Goal: Task Accomplishment & Management: Use online tool/utility

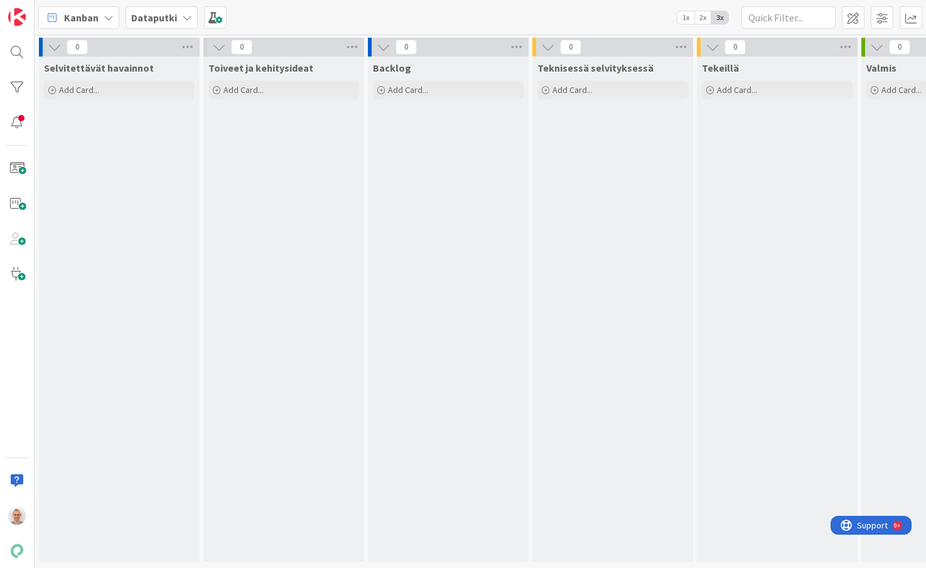
click at [104, 18] on icon at bounding box center [109, 18] width 10 height 10
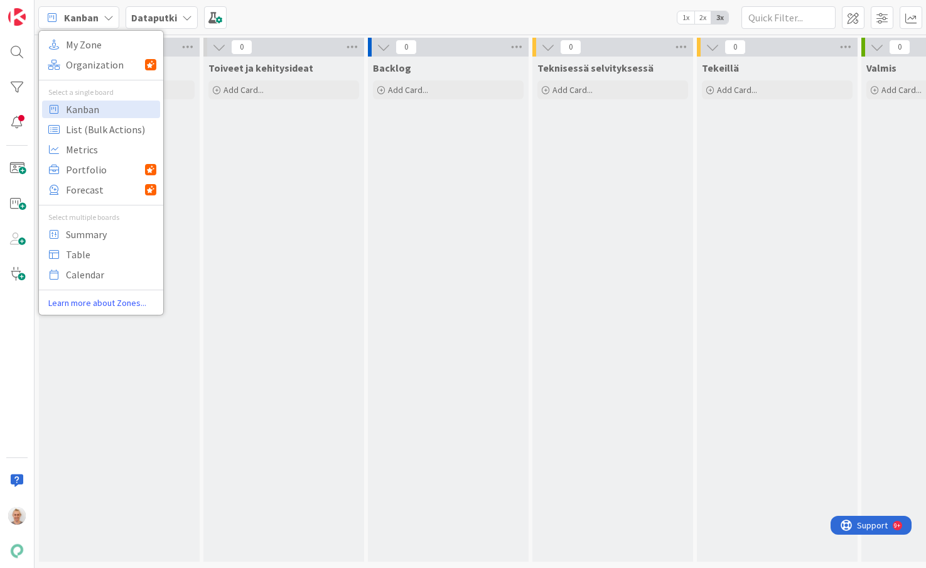
click at [315, 273] on div "Toiveet ja kehitysideat Add Card..." at bounding box center [283, 309] width 161 height 505
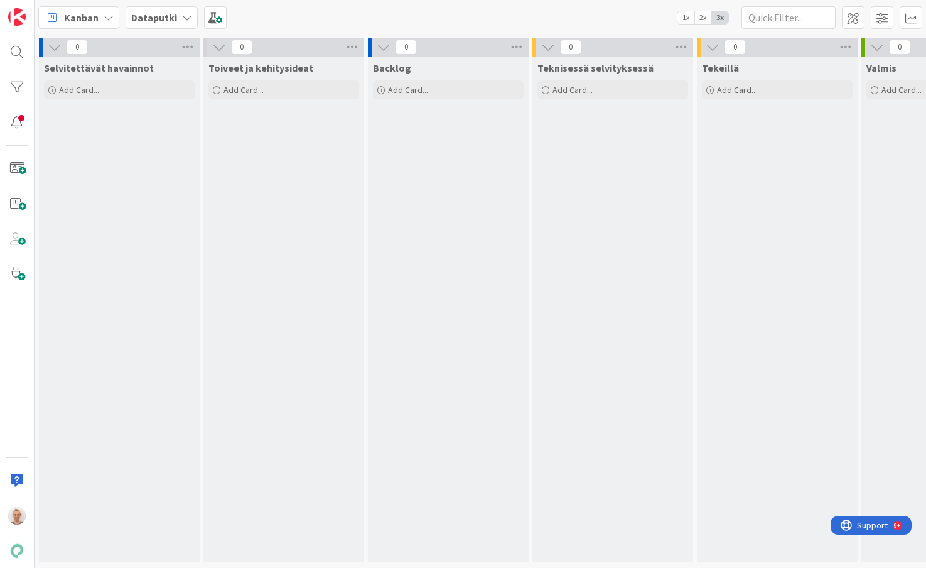
click at [183, 8] on div "Dataputki" at bounding box center [162, 17] width 72 height 23
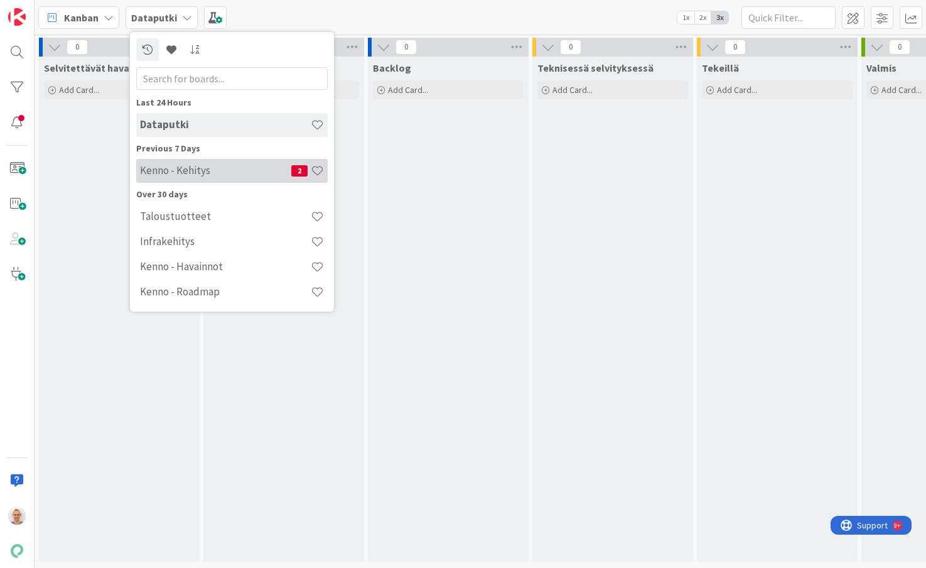
click at [219, 168] on h4 "Kenno - Kehitys" at bounding box center [215, 170] width 151 height 13
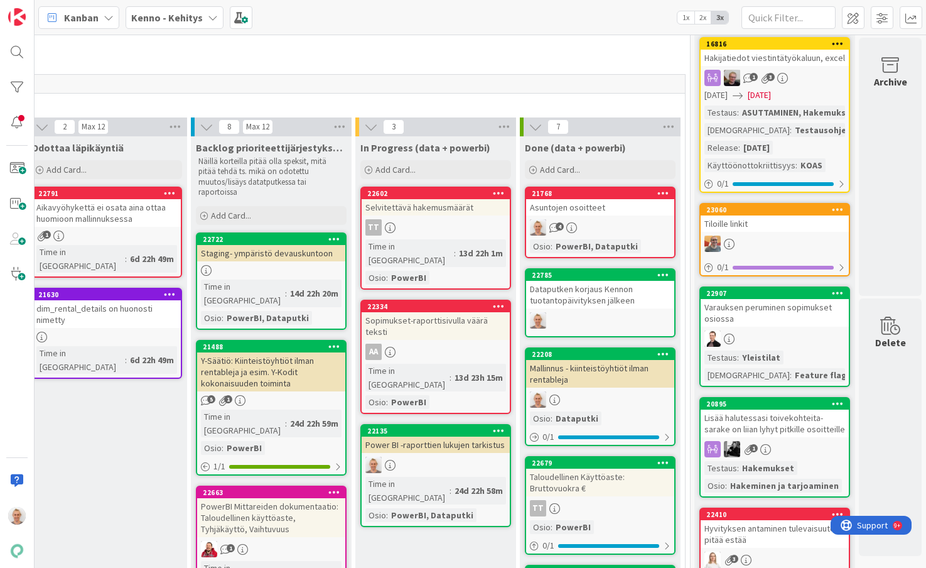
scroll to position [406, 352]
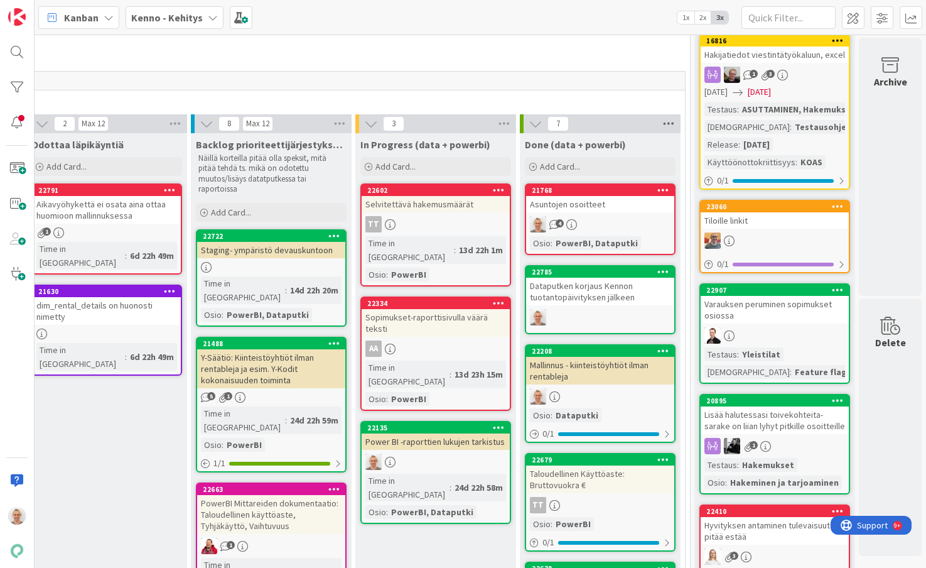
click at [674, 121] on icon at bounding box center [669, 123] width 16 height 19
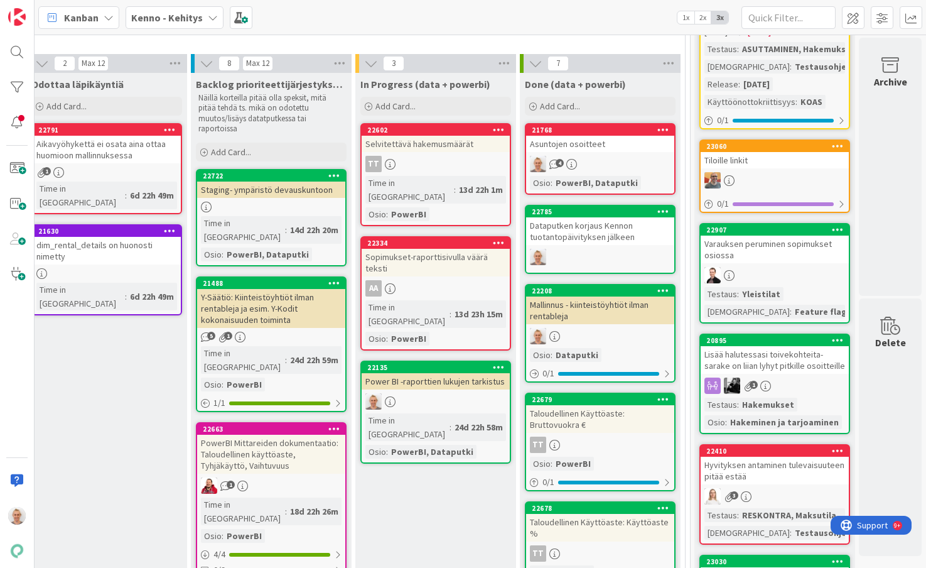
scroll to position [467, 352]
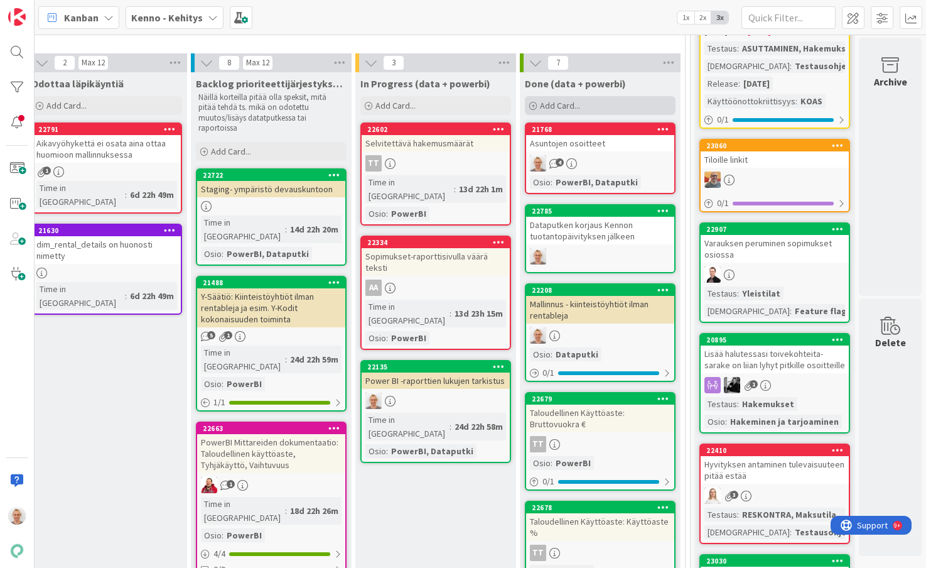
click at [573, 104] on span "Add Card..." at bounding box center [560, 105] width 40 height 11
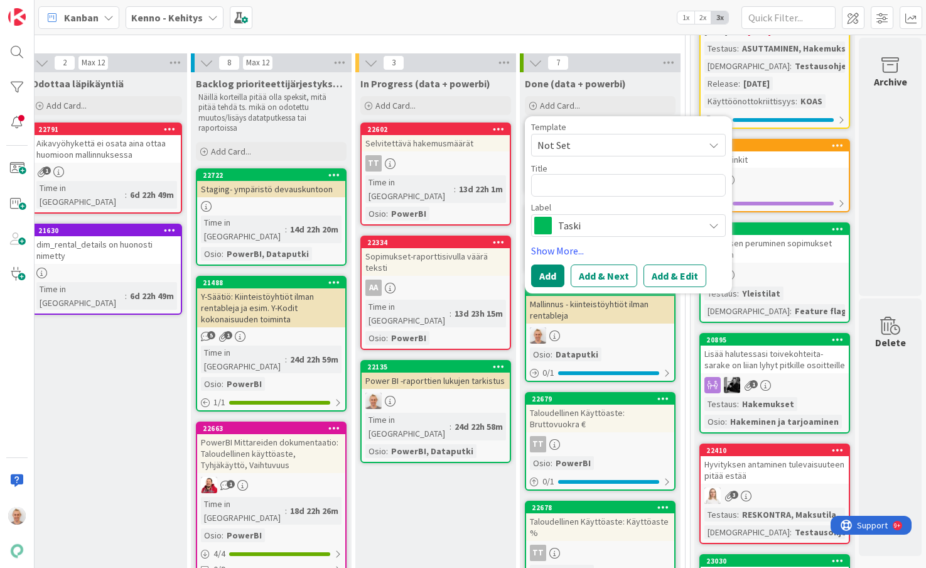
click at [574, 148] on span "Not Set" at bounding box center [615, 145] width 157 height 16
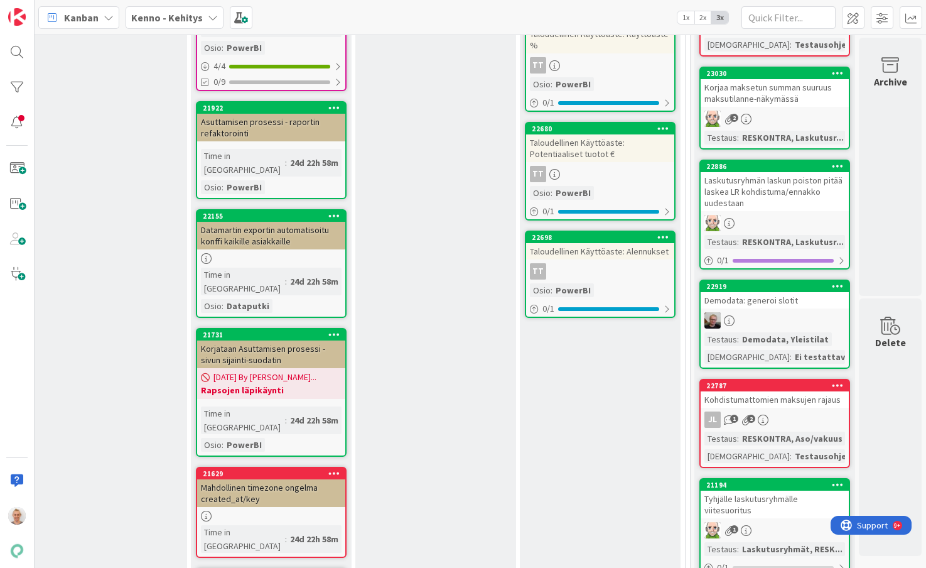
scroll to position [517, 352]
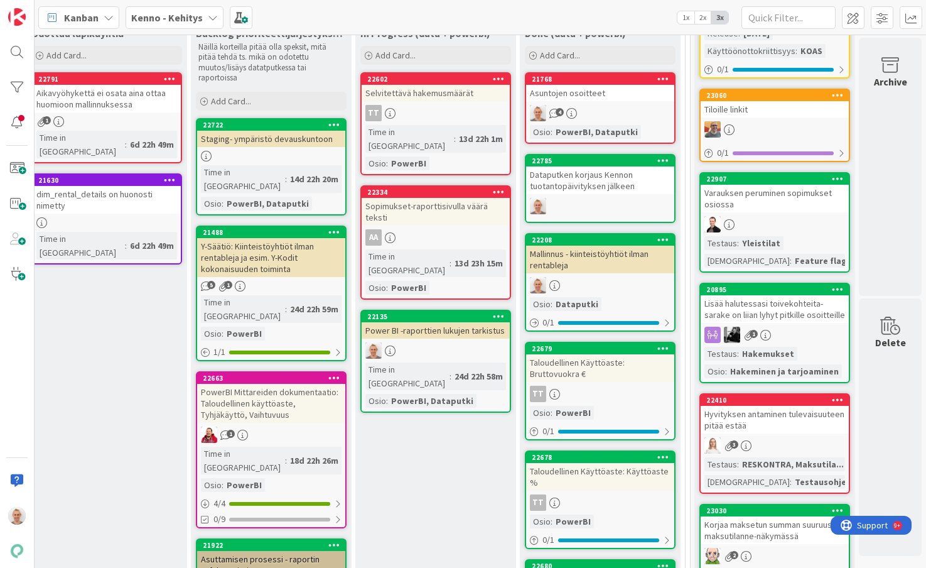
click at [496, 311] on icon at bounding box center [499, 315] width 12 height 9
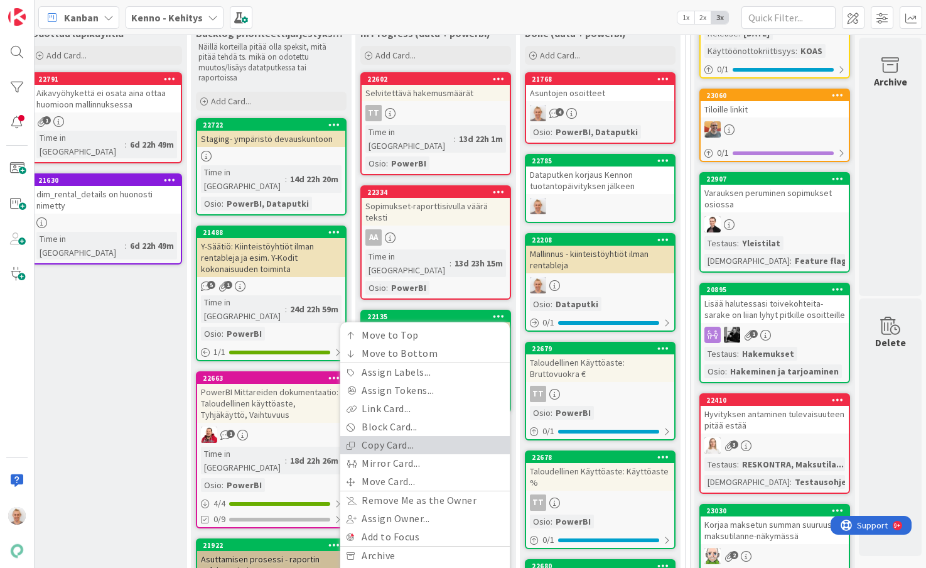
click at [433, 436] on link "Copy Card..." at bounding box center [425, 445] width 170 height 18
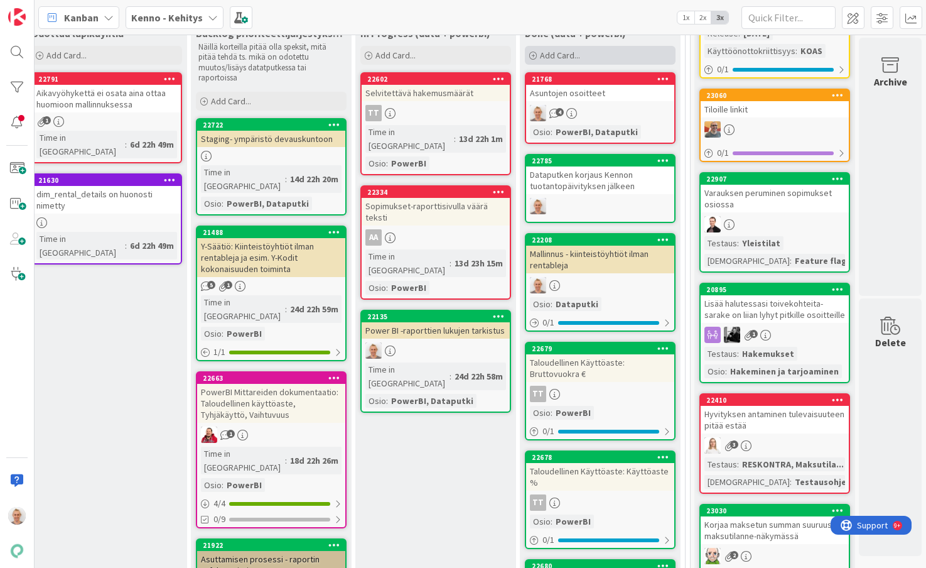
click at [546, 55] on span "Add Card..." at bounding box center [560, 55] width 40 height 11
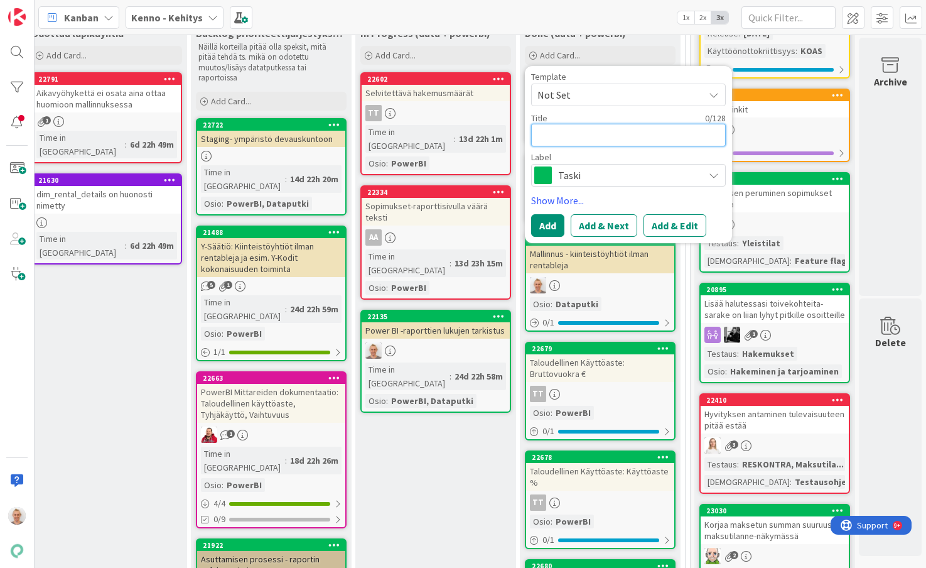
click at [566, 130] on textarea at bounding box center [628, 135] width 195 height 23
type textarea "x"
type textarea "D"
type textarea "x"
type textarea "DBT"
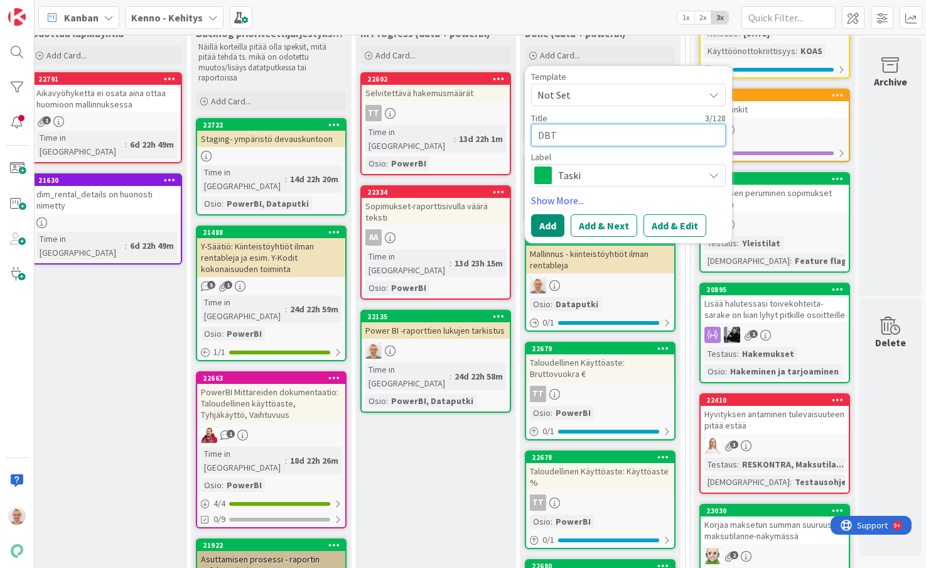
type textarea "x"
type textarea "DBT"
type textarea "x"
type textarea "DBT r"
type textarea "x"
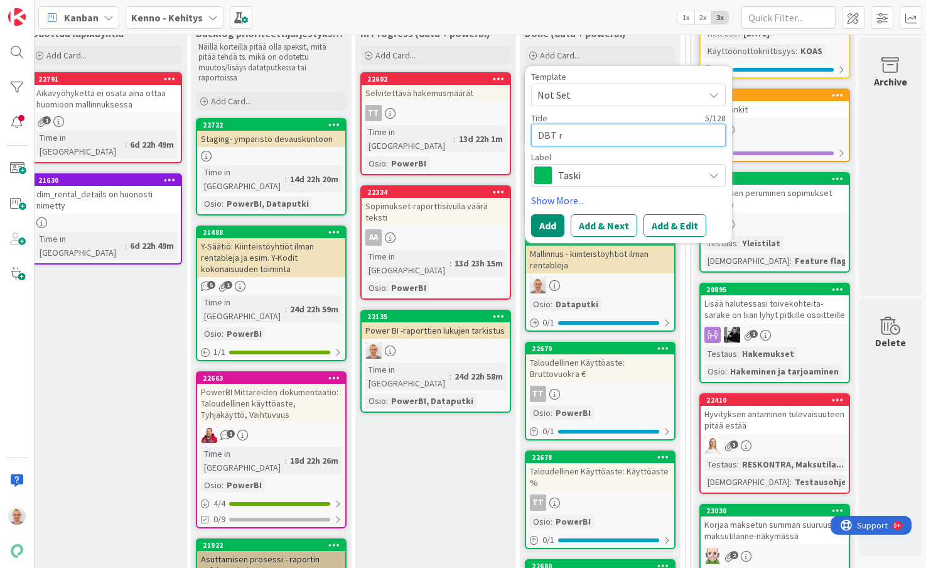
type textarea "DBT re"
type textarea "x"
type textarea "DBT rel"
type textarea "x"
type textarea "DBT rele"
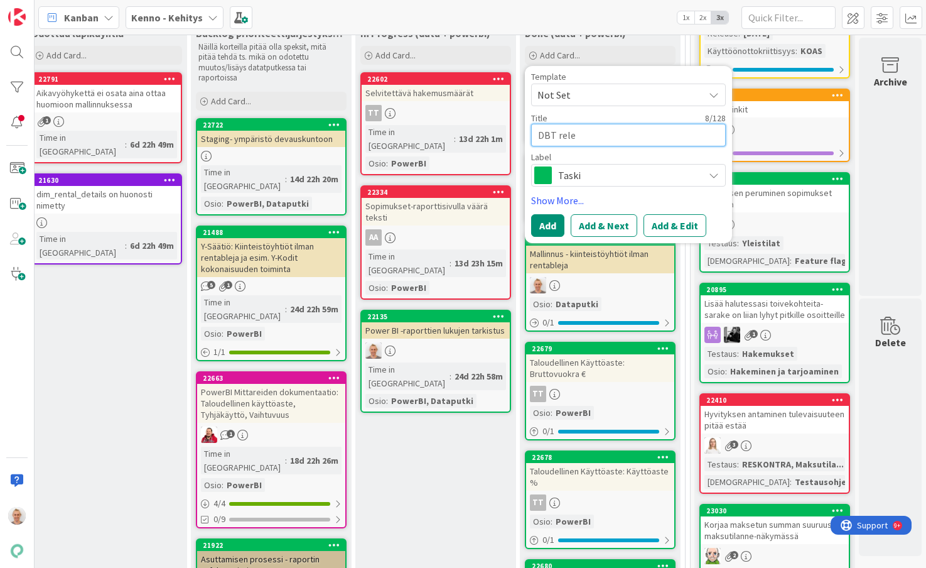
type textarea "x"
type textarea "DBT relea"
type textarea "x"
type textarea "DBT releas"
type textarea "x"
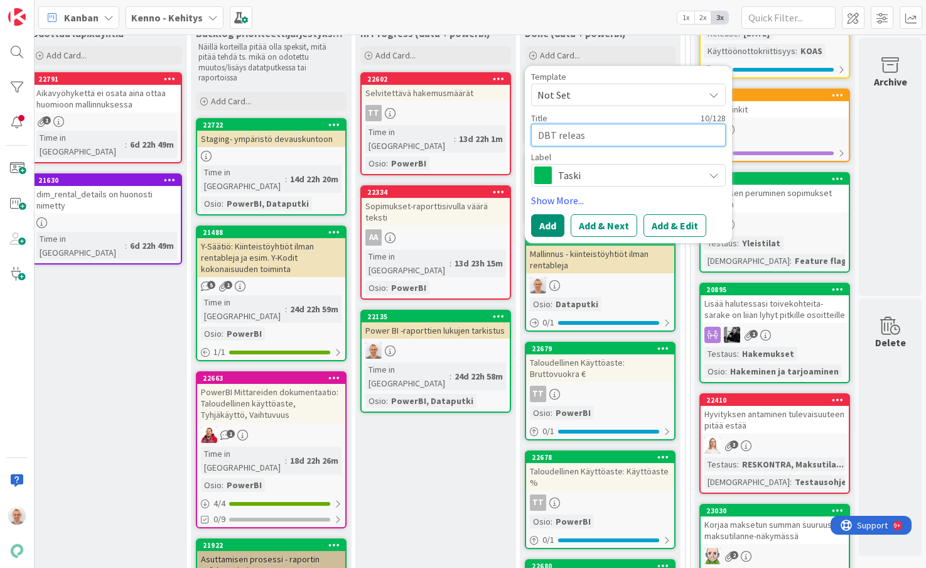
type textarea "DBT release"
type textarea "x"
type textarea "DBT release"
type textarea "x"
type textarea "DBT release"
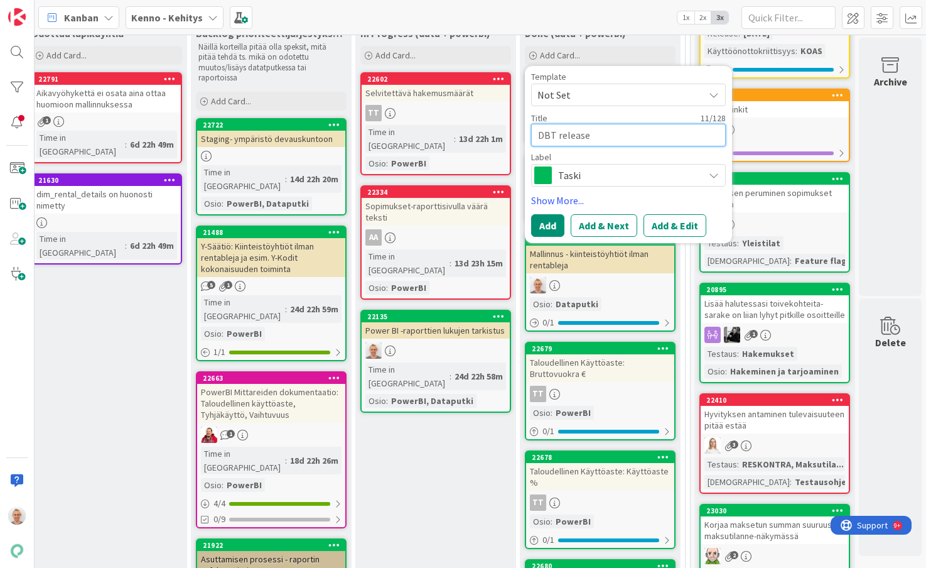
type textarea "x"
type textarea "DBT releasel"
type textarea "x"
type textarea "DBT releasell"
type textarea "x"
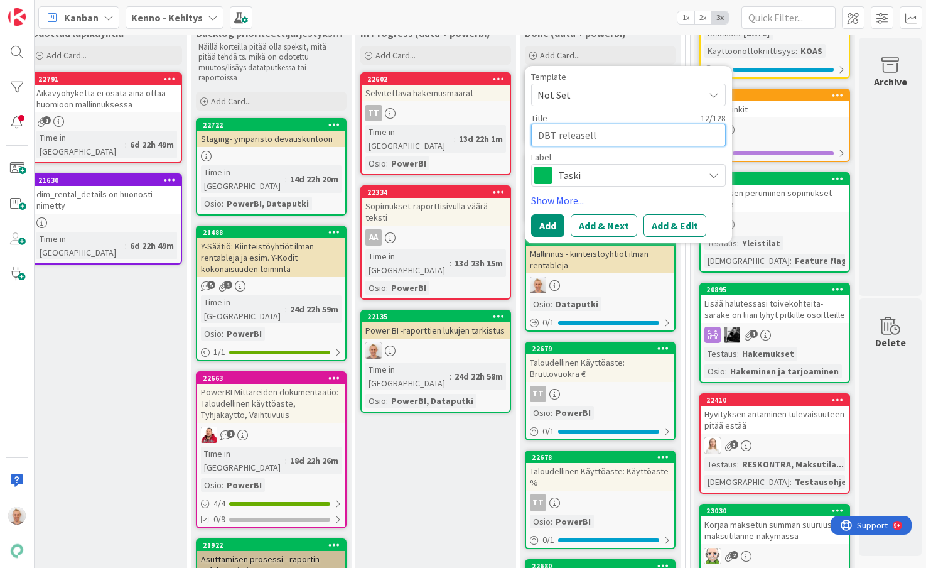
type textarea "DBT releaselle"
type textarea "x"
type textarea "DBT releaselle"
type textarea "x"
type textarea "DBT releaselle o"
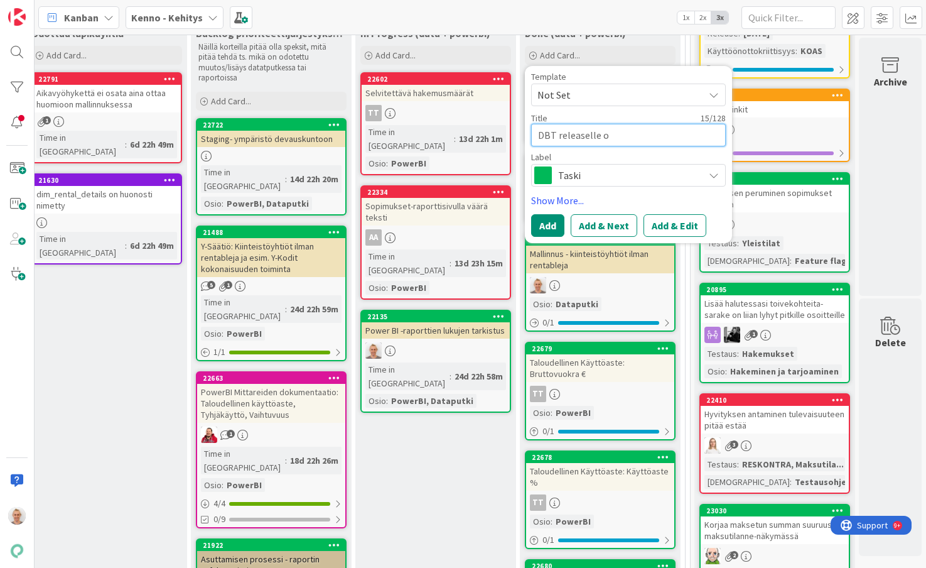
type textarea "x"
type textarea "DBT releaselle oma"
type textarea "x"
type textarea "DBT releaselle oma"
type textarea "x"
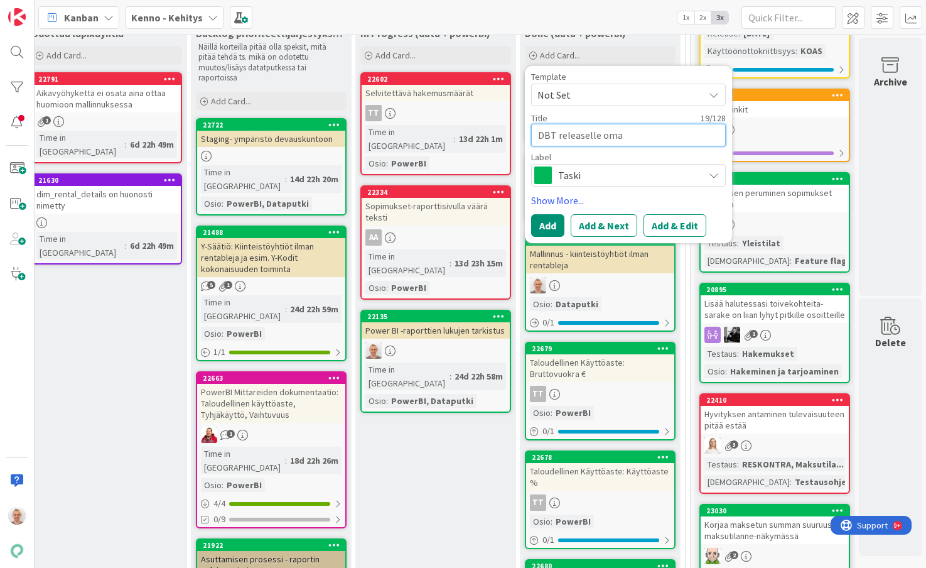
type textarea "DBT releaselle oma"
type textarea "x"
type textarea "DBT releaselle om"
type textarea "x"
type textarea "DBT releaselle o"
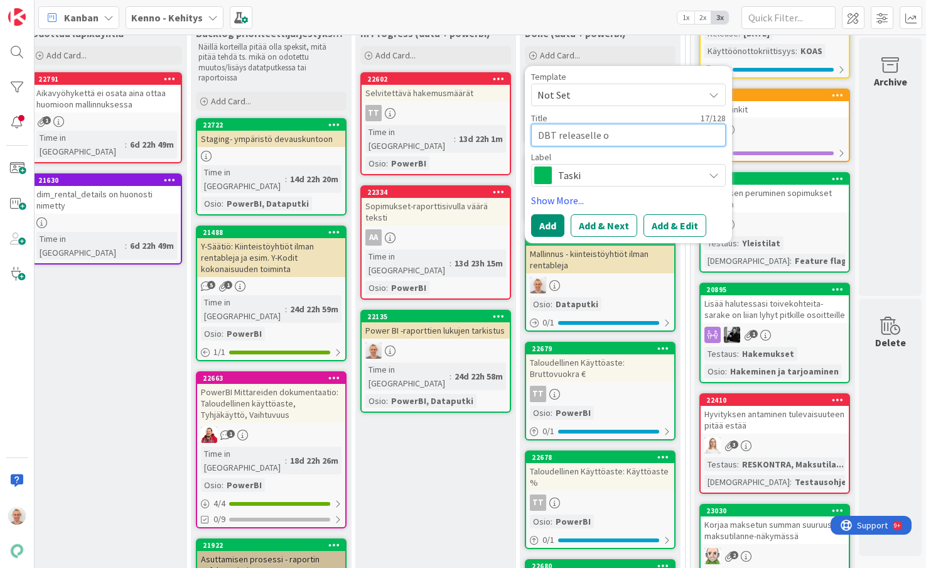
type textarea "x"
type textarea "DBT releaselle"
type textarea "x"
type textarea "DBT releaselle sl"
type textarea "x"
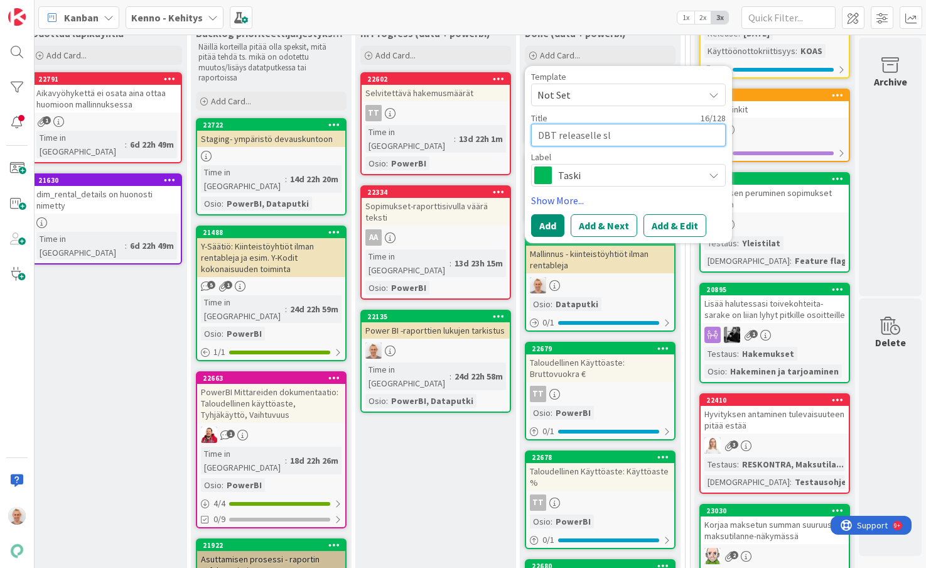
type textarea "DBT releaselle sla"
type textarea "x"
type textarea "DBT releaselle slac"
type textarea "x"
type textarea "DBT releaselle slack"
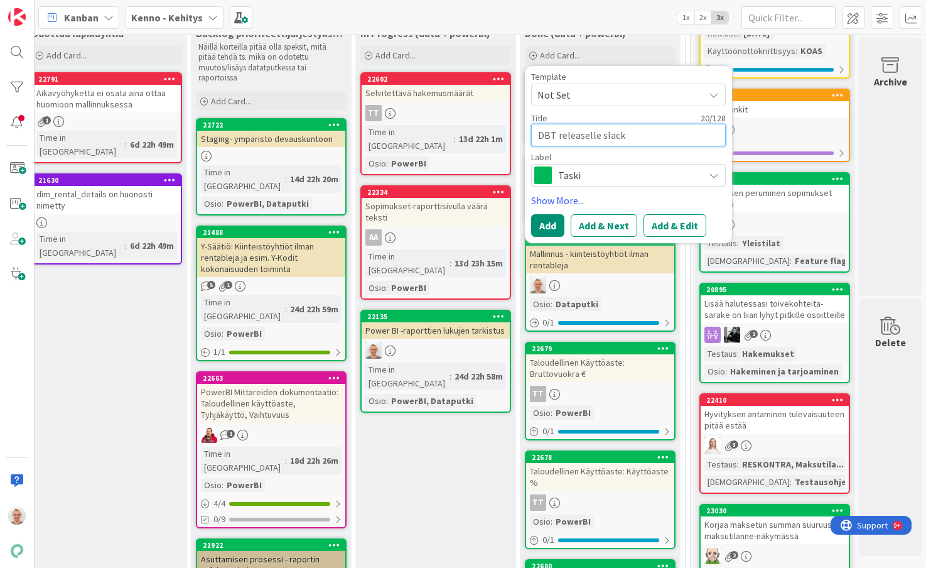
type textarea "x"
type textarea "DBT releaselle slack"
type textarea "x"
type textarea "DBT releaselle slack n"
type textarea "x"
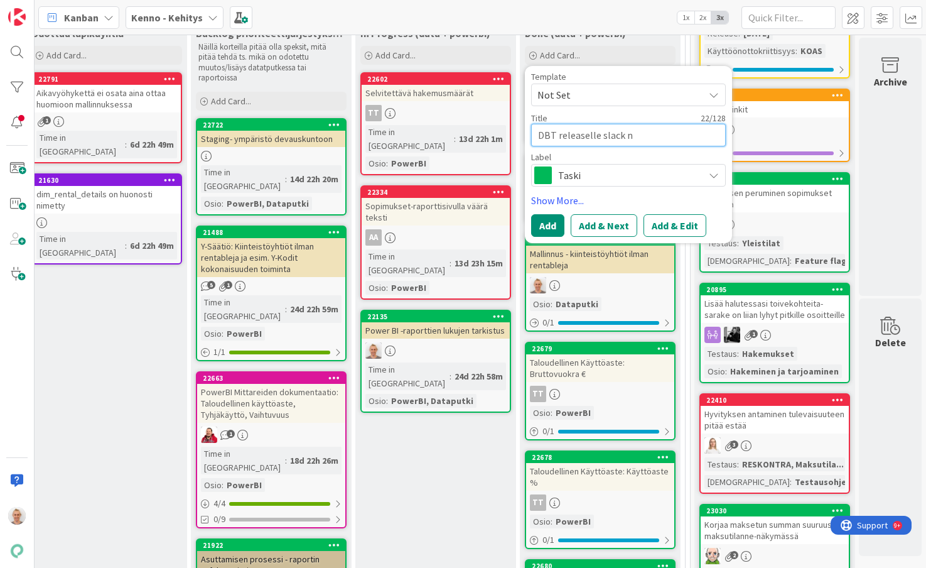
type textarea "DBT releaselle slack no"
type textarea "x"
type textarea "DBT releaselle slack not"
type textarea "x"
type textarea "DBT releaselle slack noti"
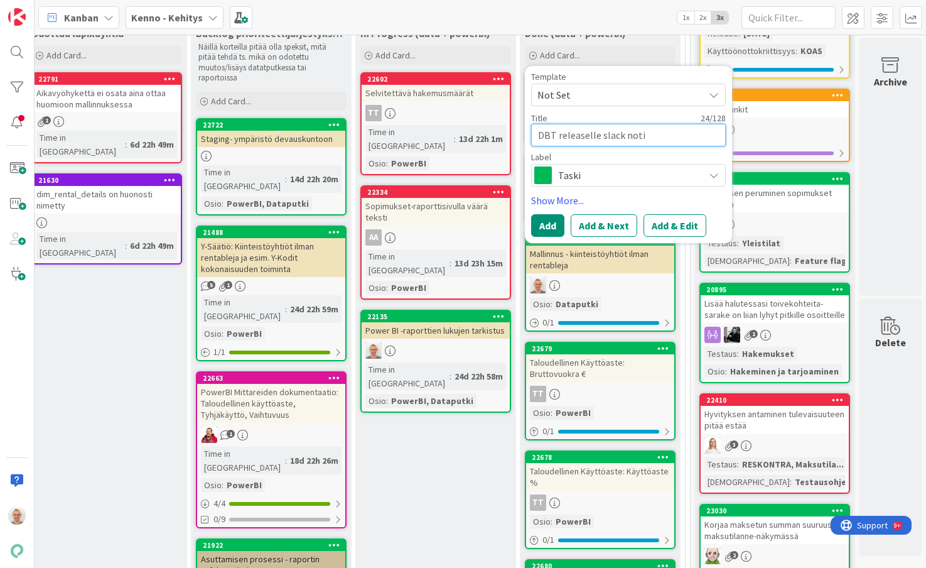
type textarea "x"
type textarea "DBT releaselle slack notif"
type textarea "x"
type textarea "DBT releaselle slack notifi"
type textarea "x"
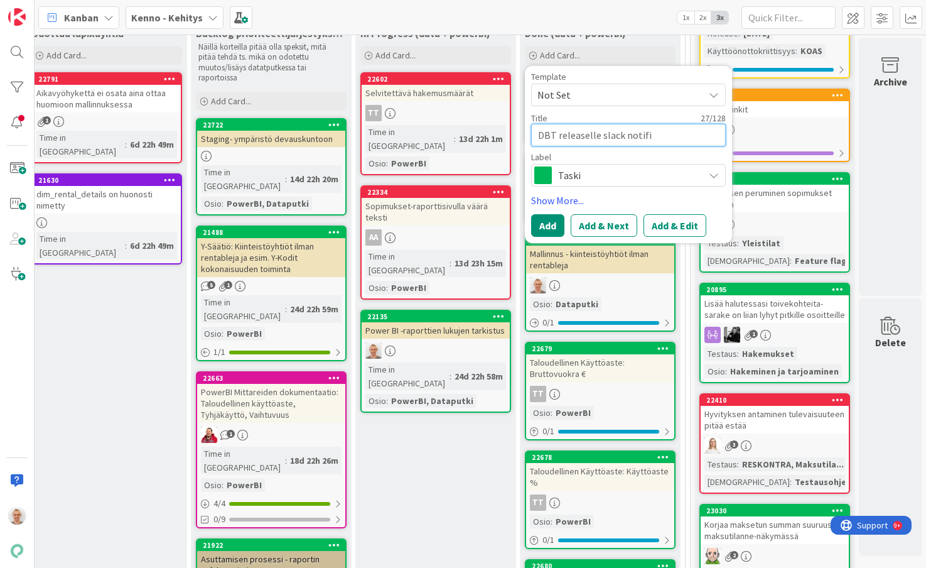
type textarea "DBT releaselle slack notifik"
type textarea "x"
type textarea "DBT releaselle slack notifika"
type textarea "x"
type textarea "DBT releaselle slack notifikaa"
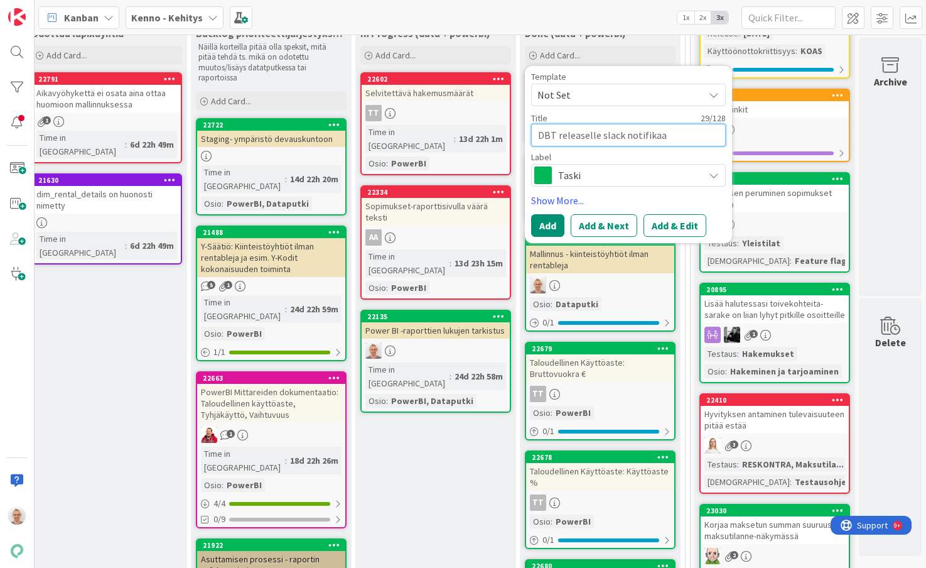
type textarea "x"
type textarea "DBT releaselle slack notifikaat"
type textarea "x"
type textarea "DBT releaselle slack notifikaati"
type textarea "x"
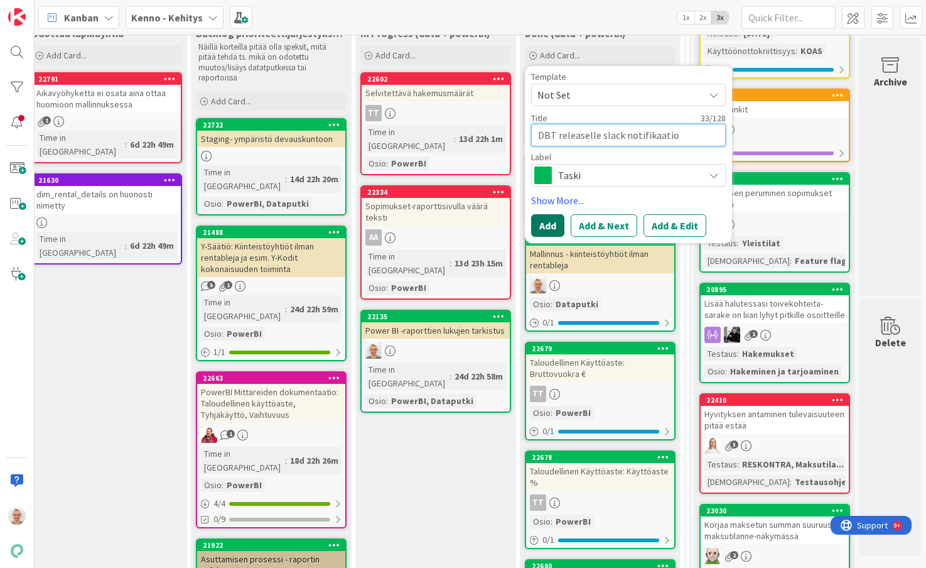
type textarea "DBT releaselle slack notifikaatio"
click at [558, 227] on button "Add" at bounding box center [547, 225] width 33 height 23
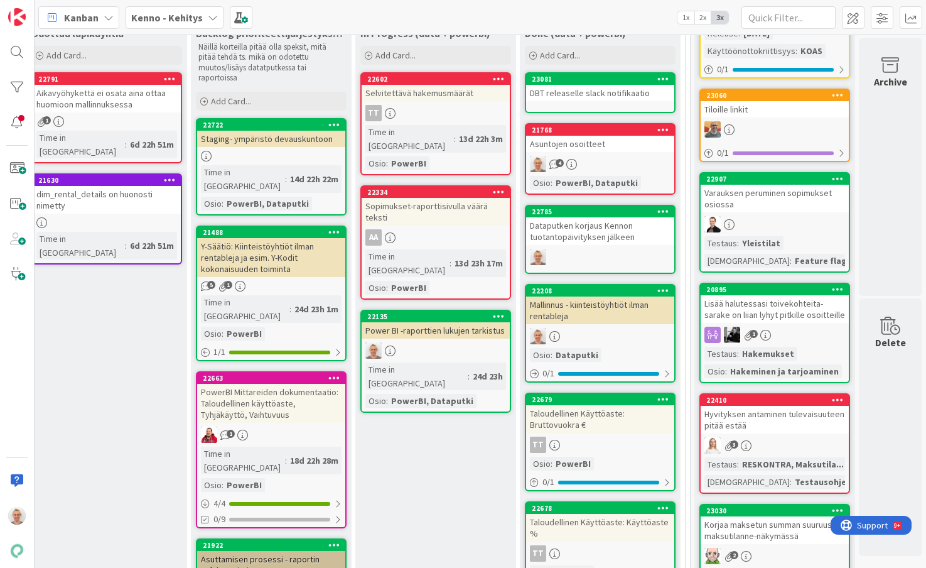
click at [611, 96] on div "DBT releaselle slack notifikaatio" at bounding box center [600, 93] width 148 height 16
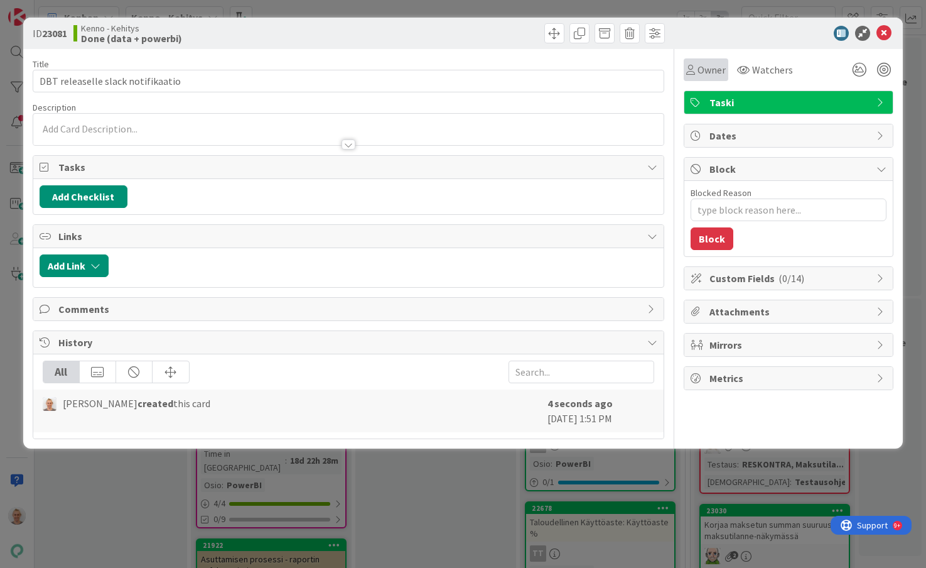
click at [716, 70] on span "Owner" at bounding box center [712, 69] width 28 height 15
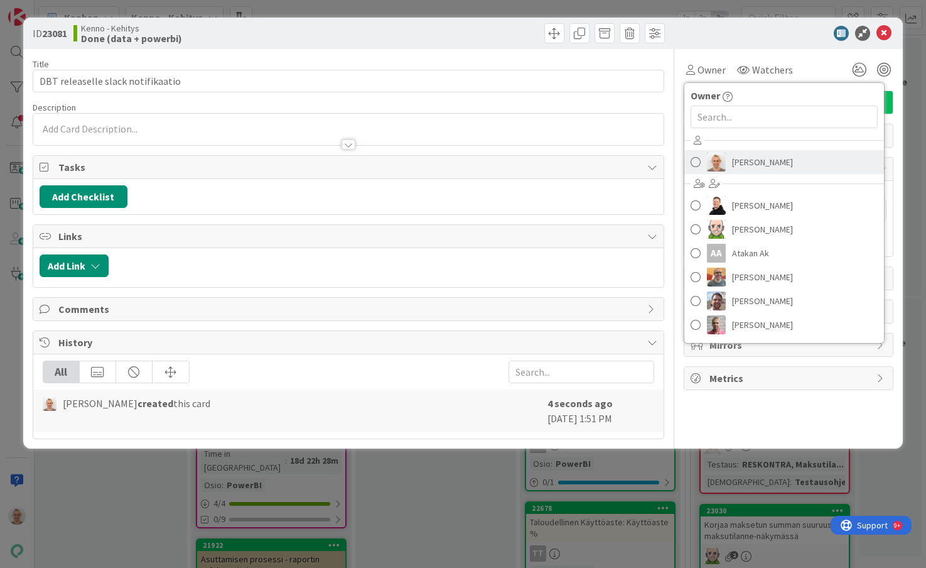
click at [733, 156] on span "[PERSON_NAME]" at bounding box center [762, 162] width 61 height 19
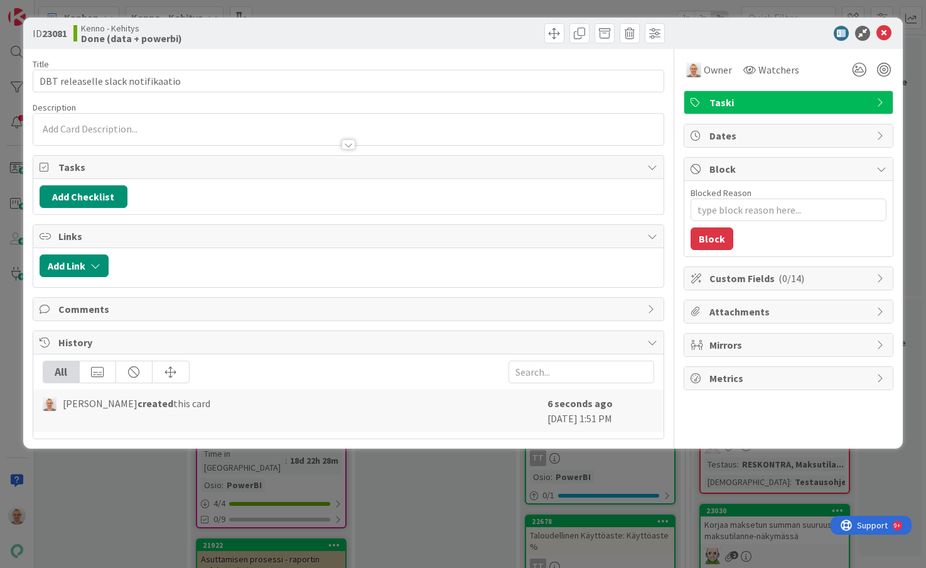
type textarea "x"
click at [654, 492] on div "ID 23081 [PERSON_NAME] Done (data + powerbi) Title 33 / 128 DBT releaselle slac…" at bounding box center [463, 284] width 926 height 568
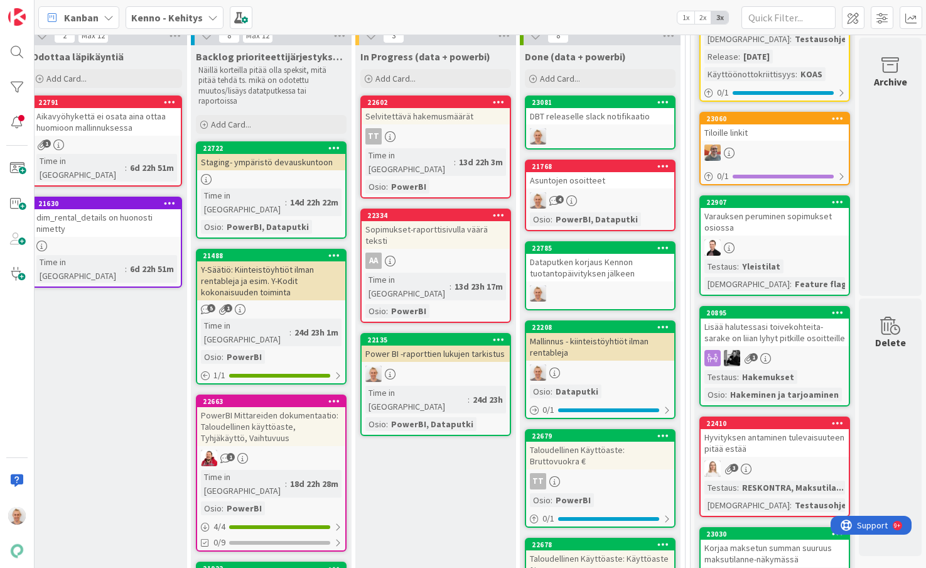
scroll to position [481, 352]
